Goal: Task Accomplishment & Management: Complete application form

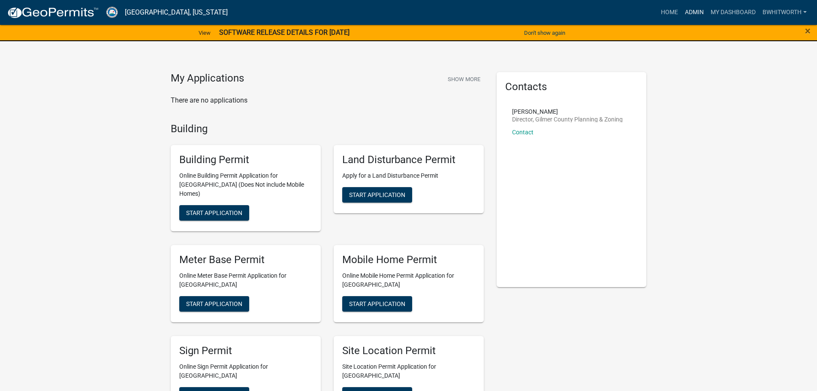
click at [693, 11] on link "Admin" at bounding box center [694, 12] width 26 height 16
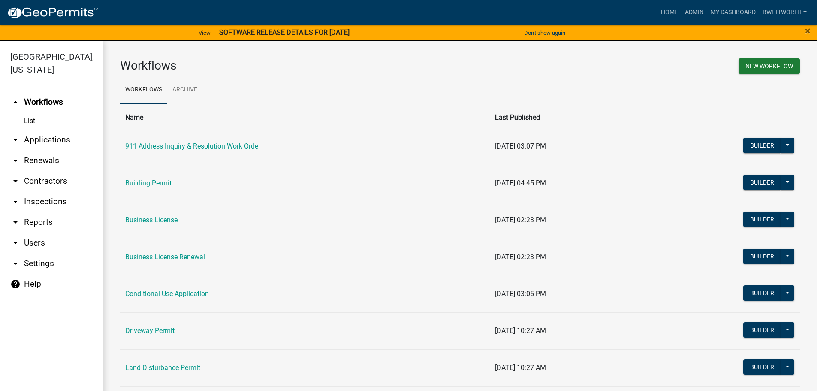
click at [36, 138] on link "arrow_drop_down Applications" at bounding box center [51, 139] width 103 height 21
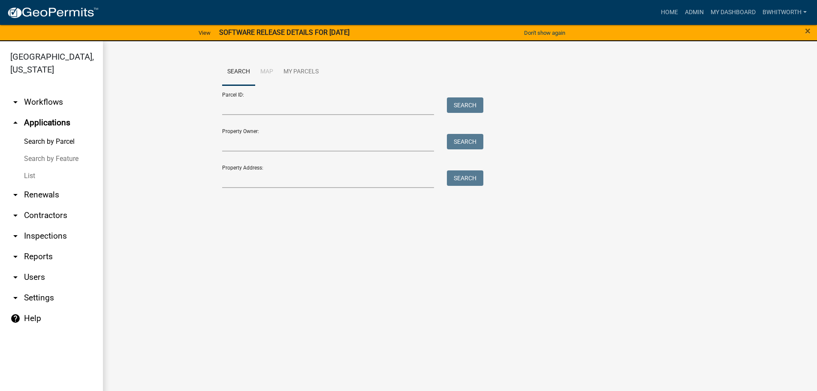
click at [30, 176] on link "List" at bounding box center [51, 175] width 103 height 17
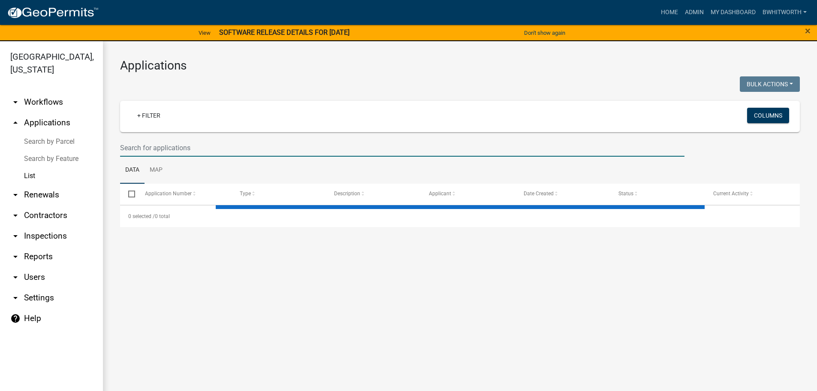
click at [160, 150] on input "text" at bounding box center [402, 148] width 564 height 18
type input "2"
select select "3: 100"
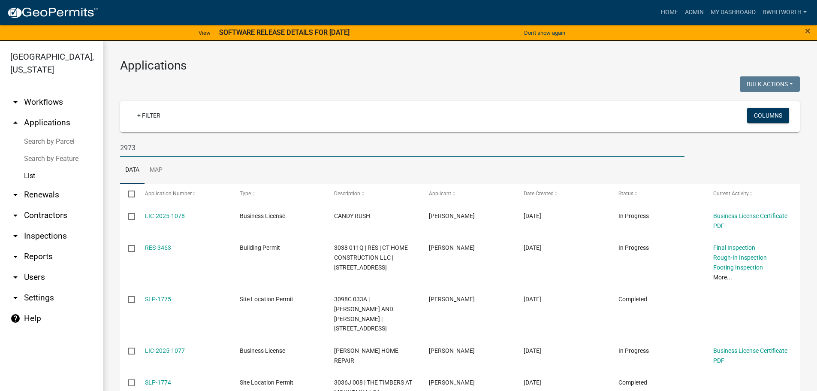
type input "2973"
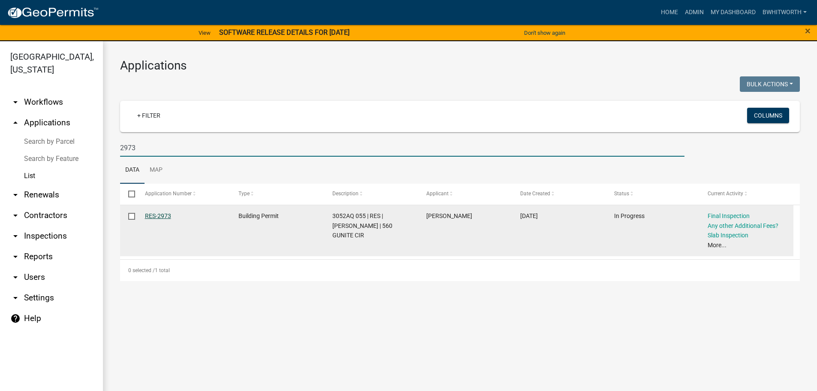
click at [158, 214] on link "RES-2973" at bounding box center [158, 215] width 26 height 7
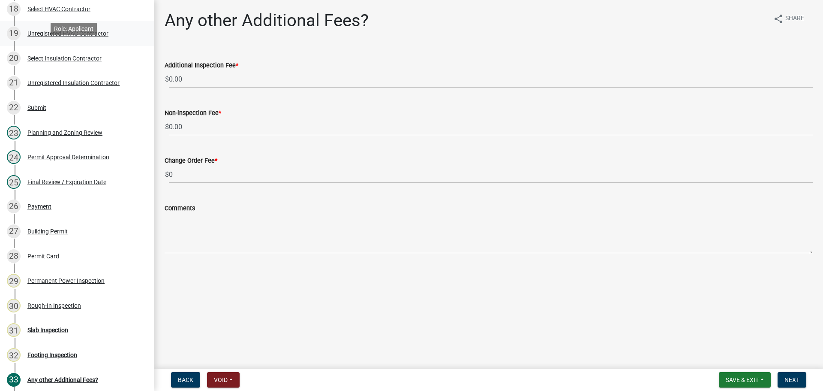
scroll to position [600, 0]
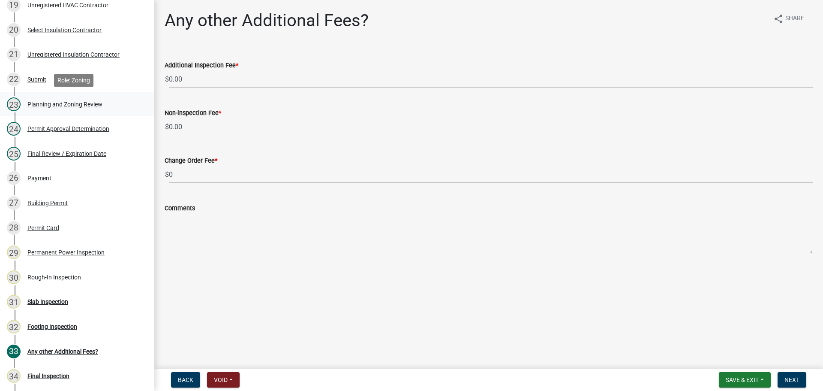
click at [57, 102] on div "Planning and Zoning Review" at bounding box center [64, 104] width 75 height 6
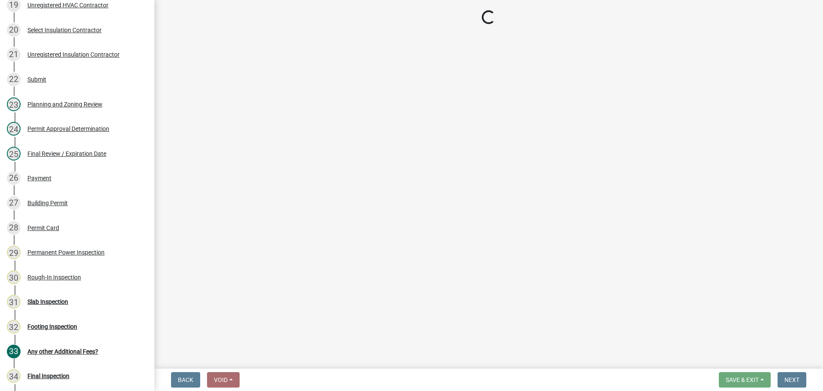
select select "b5c39336-92b9-49ce-a0a5-4e9e9babf743"
select select "f66b4cef-93c9-440c-84d8-a2c8d35cb7c1"
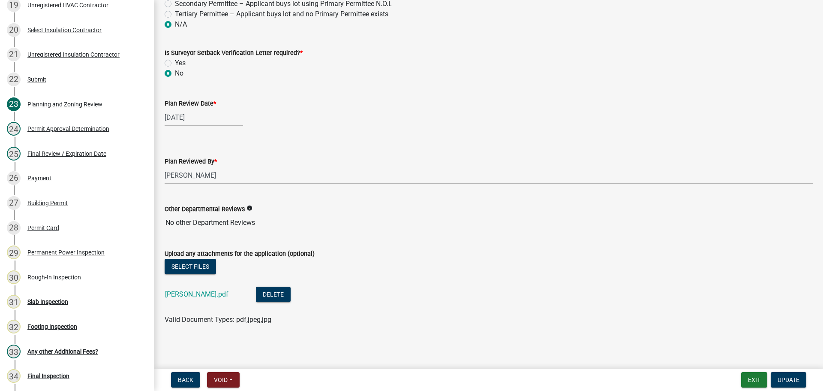
scroll to position [1848, 0]
click at [182, 292] on link "[PERSON_NAME].pdf" at bounding box center [196, 293] width 63 height 8
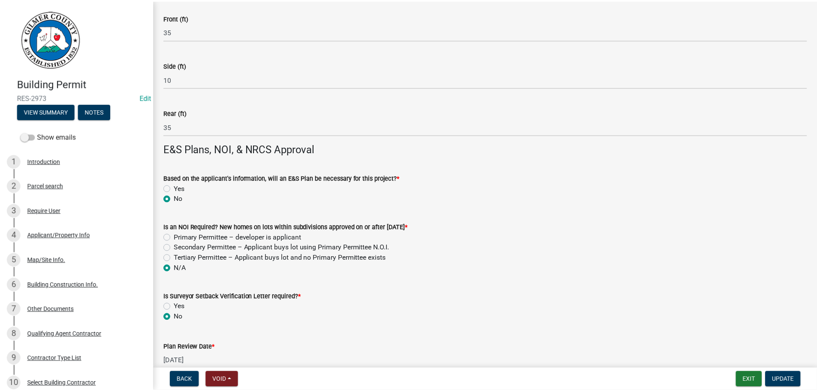
scroll to position [1591, 0]
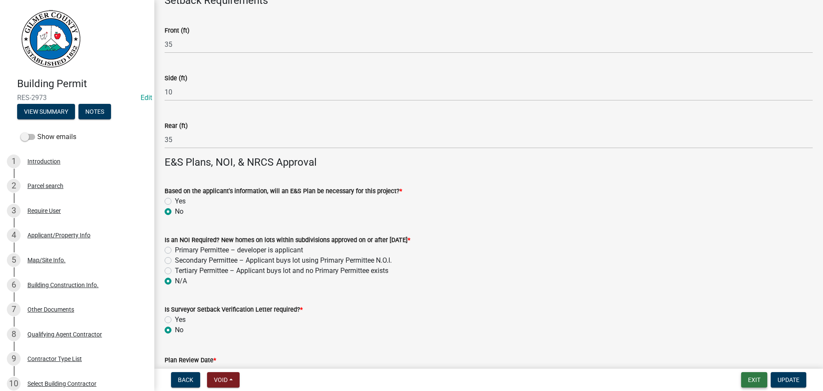
click at [747, 380] on button "Exit" at bounding box center [754, 379] width 26 height 15
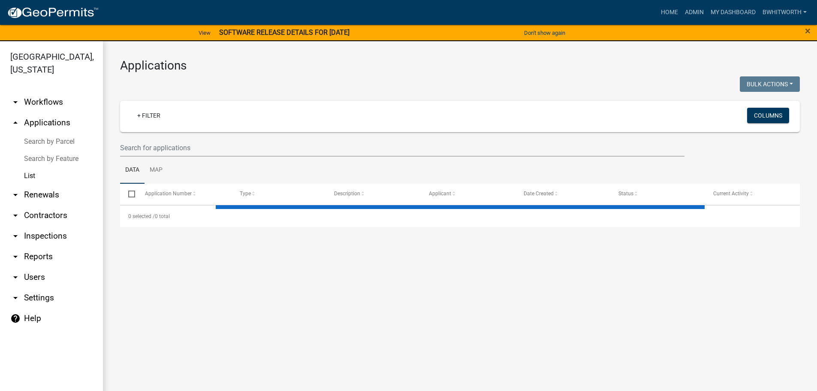
select select "3: 100"
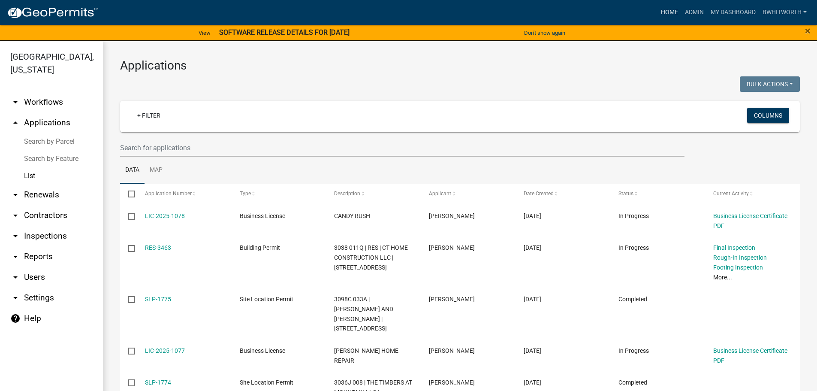
click at [657, 11] on link "Home" at bounding box center [669, 12] width 24 height 16
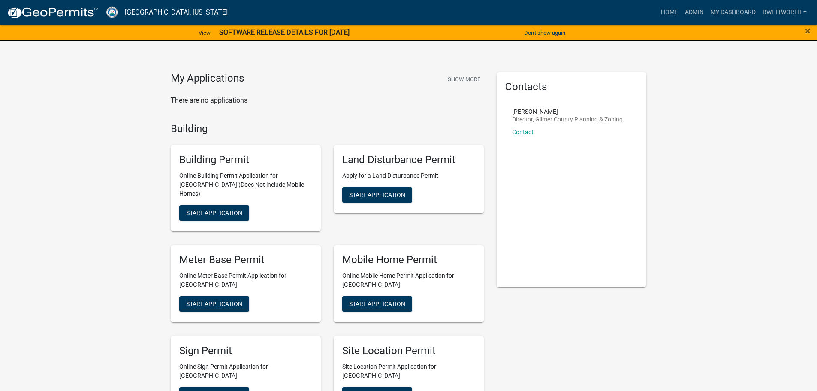
scroll to position [171, 0]
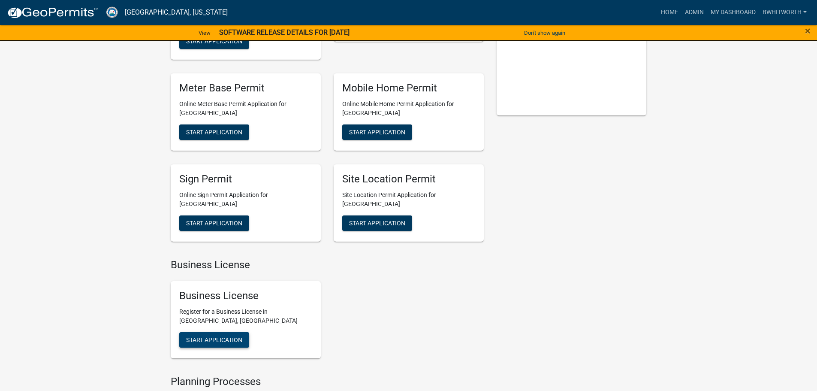
click at [224, 336] on span "Start Application" at bounding box center [214, 339] width 56 height 7
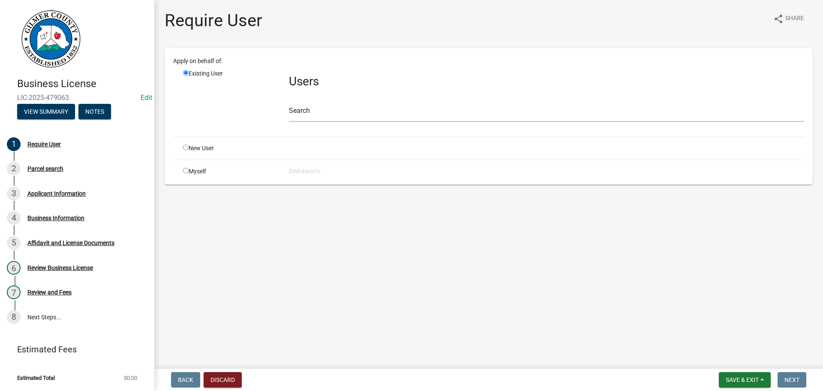
click at [184, 146] on input "radio" at bounding box center [186, 147] width 6 height 6
radio input "true"
radio input "false"
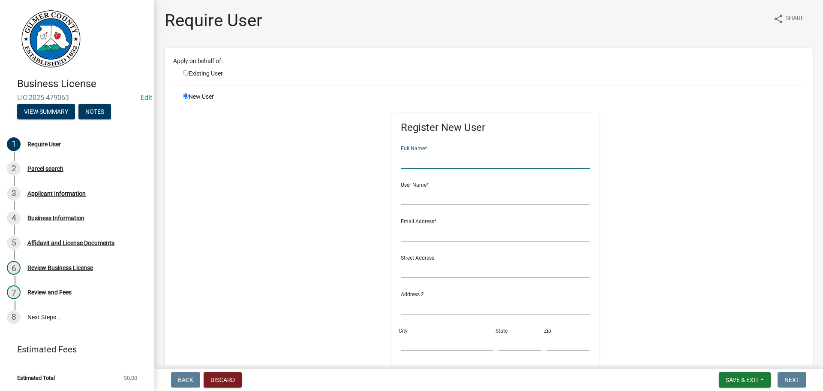
click at [423, 157] on input "text" at bounding box center [496, 160] width 190 height 18
type input "n"
type input "[PERSON_NAME]"
type input "NICOLASCOBB*"
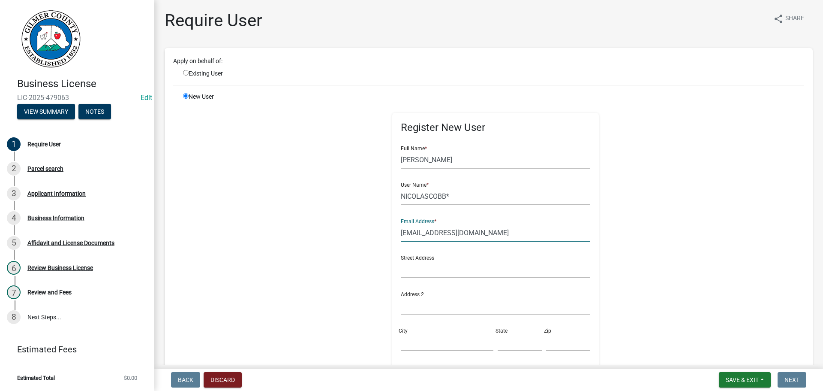
type input "[EMAIL_ADDRESS][DOMAIN_NAME]"
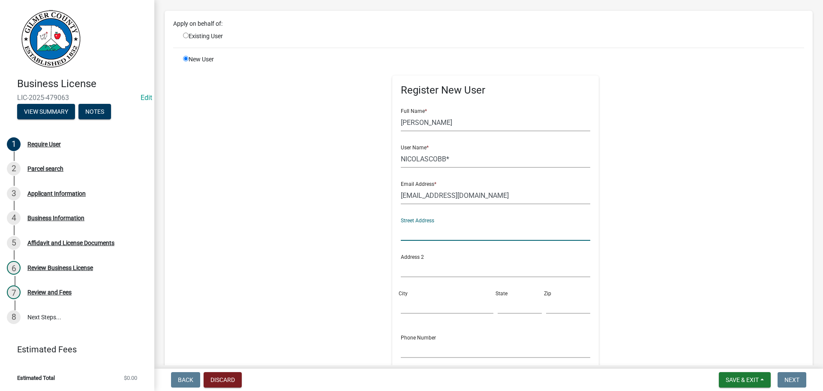
scroll to position [86, 0]
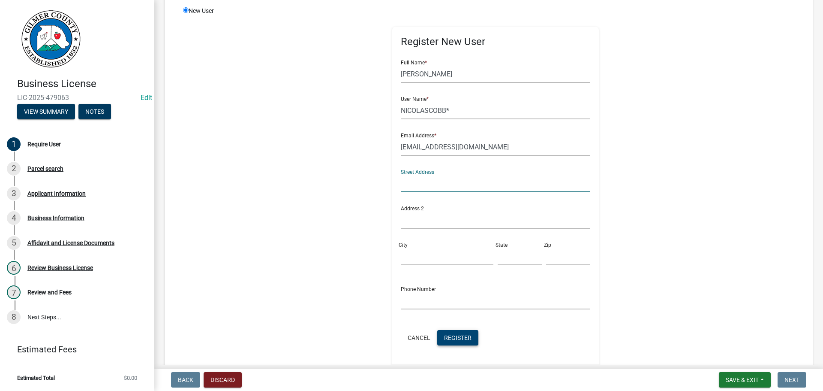
click at [458, 339] on span "Register" at bounding box center [457, 337] width 27 height 7
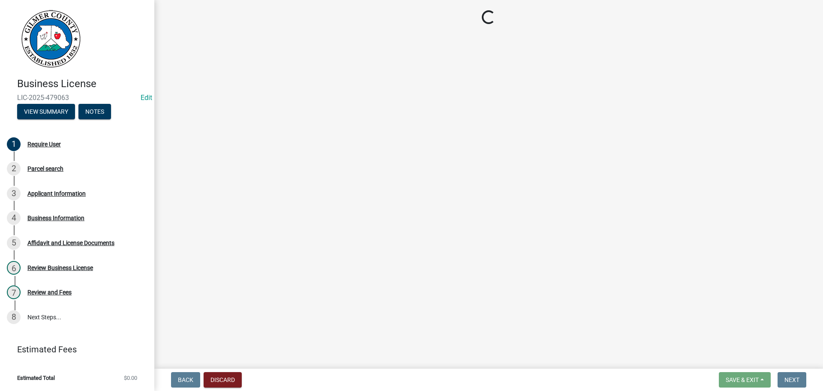
scroll to position [0, 0]
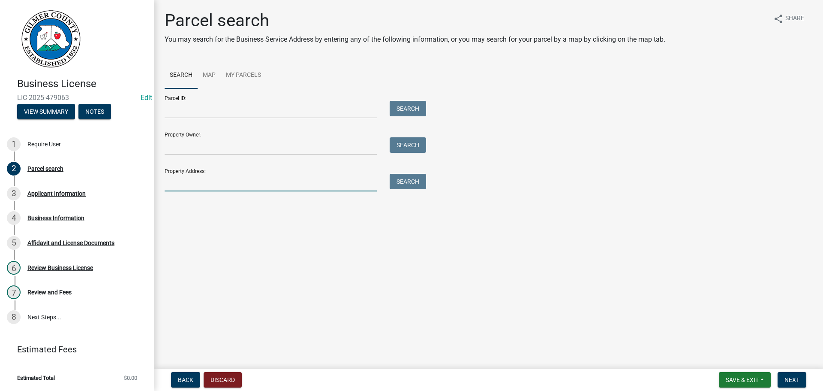
click at [245, 183] on input "Property Address:" at bounding box center [271, 183] width 212 height 18
type input "879"
